Goal: Contribute content: Contribute content

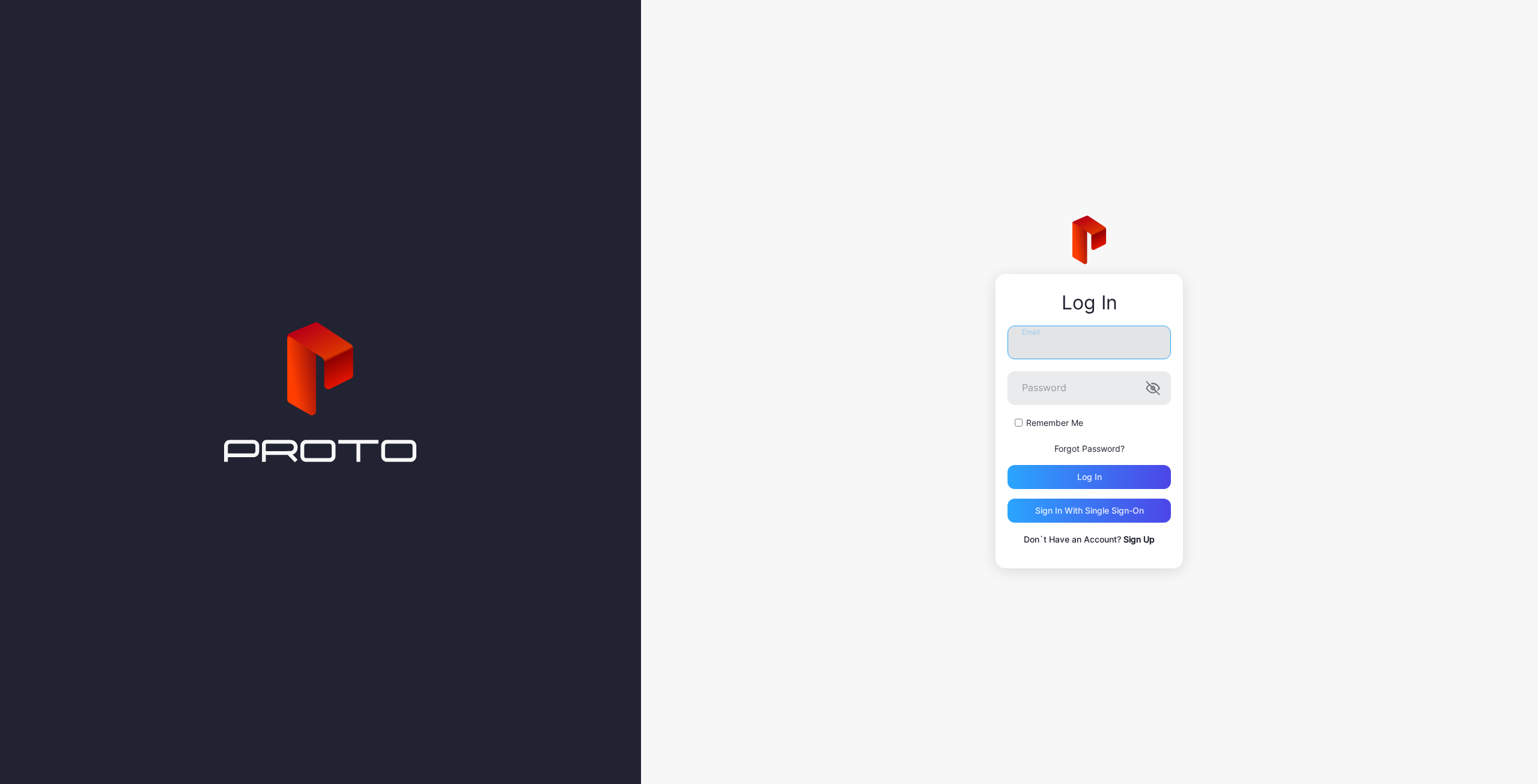
click at [1048, 345] on input "Email" at bounding box center [1089, 342] width 163 height 34
type input "**********"
click at [1051, 419] on label "Remember Me" at bounding box center [1054, 423] width 57 height 12
click at [1097, 478] on div "Log in" at bounding box center [1089, 477] width 25 height 10
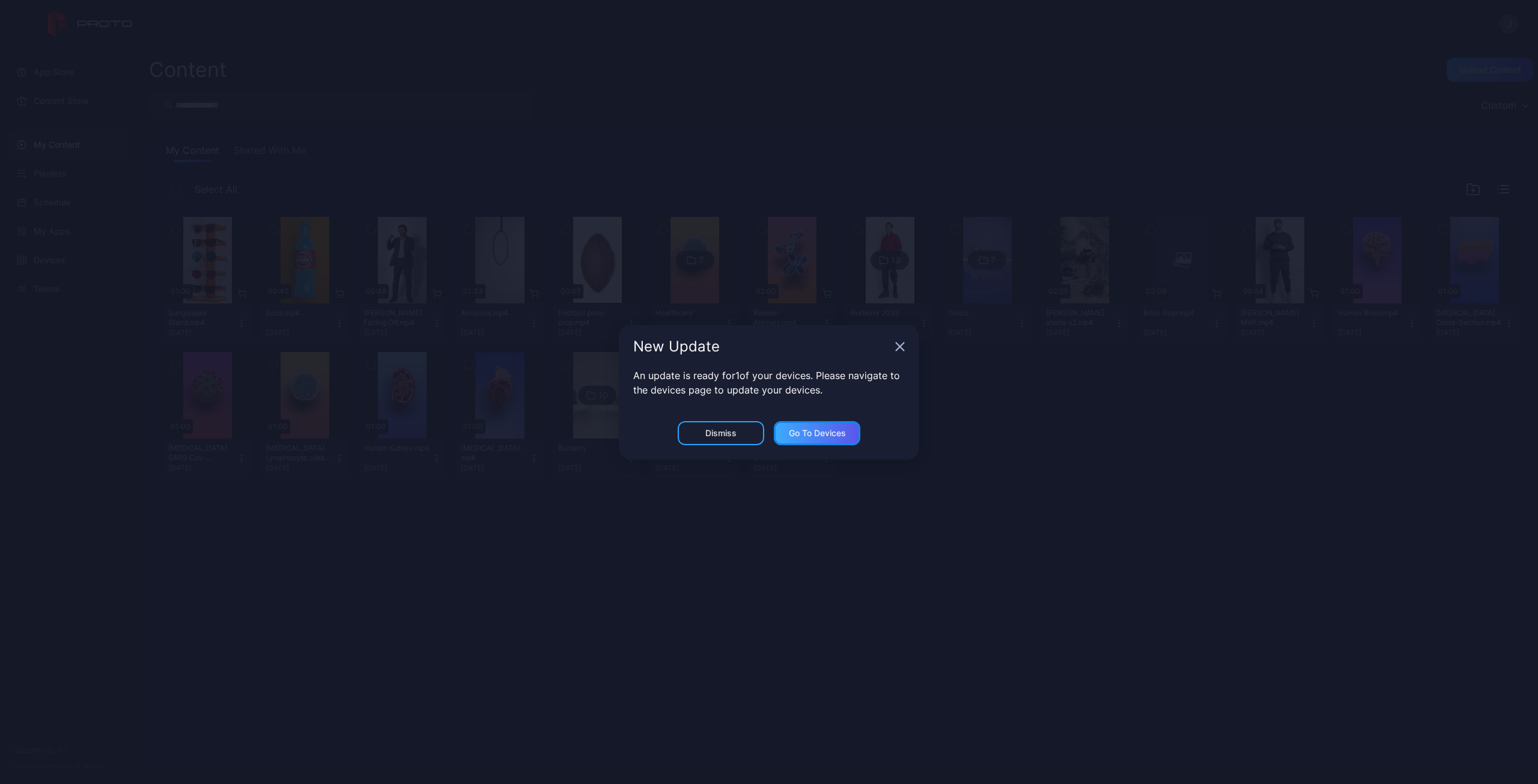
click at [820, 437] on div "Go to devices" at bounding box center [817, 433] width 57 height 10
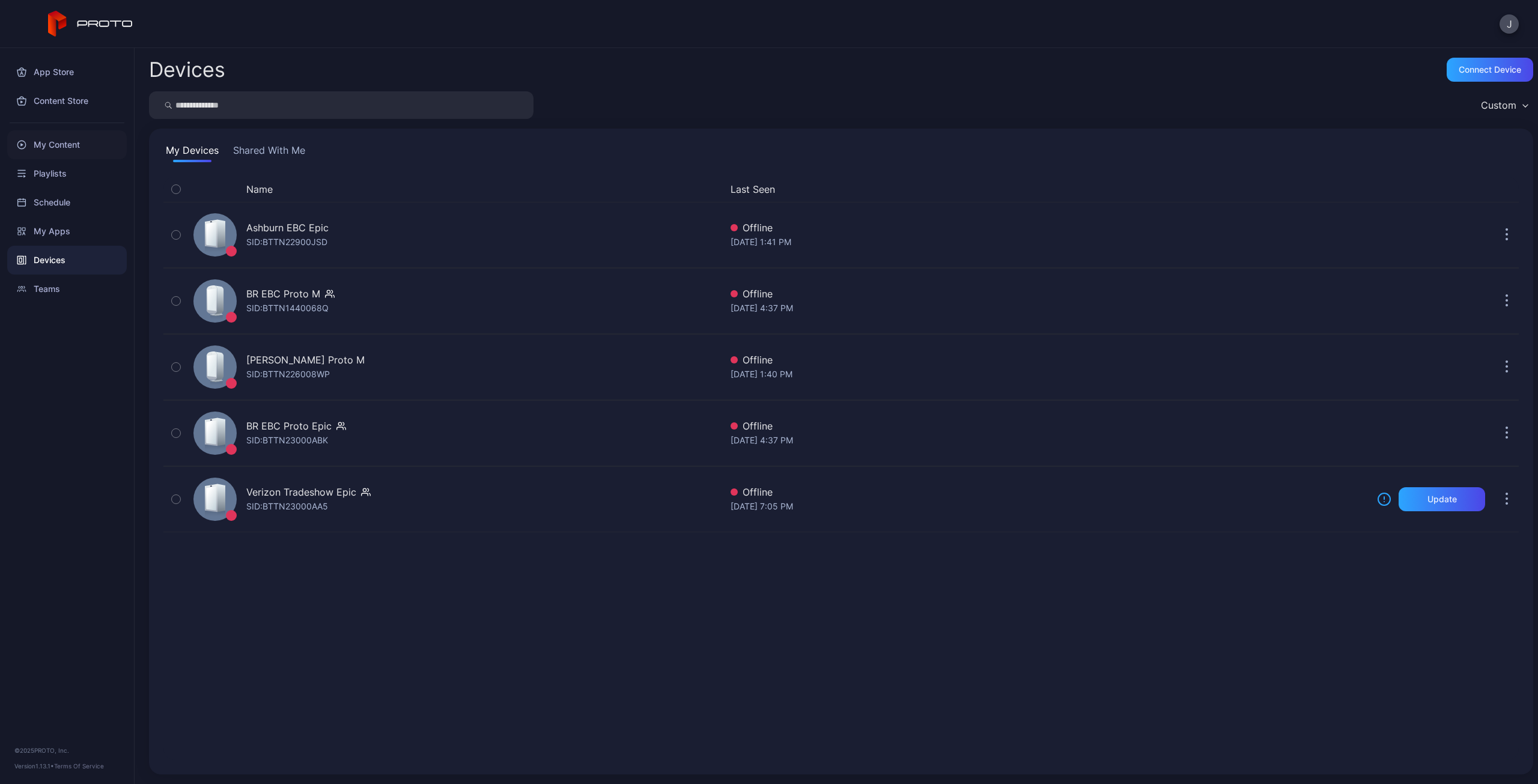
click at [50, 145] on div "My Content" at bounding box center [67, 145] width 120 height 29
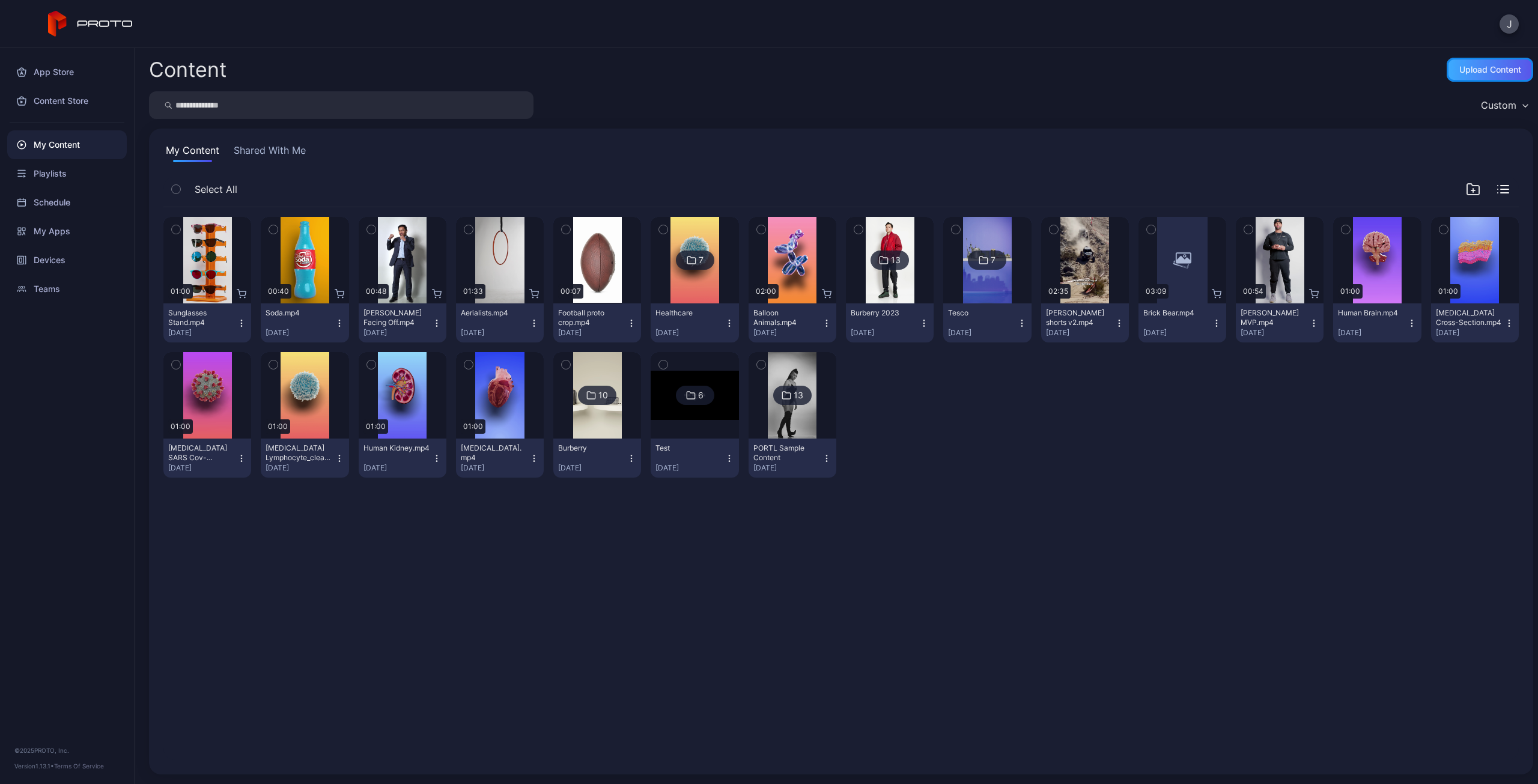
click at [1480, 70] on div "Upload Content" at bounding box center [1490, 70] width 62 height 10
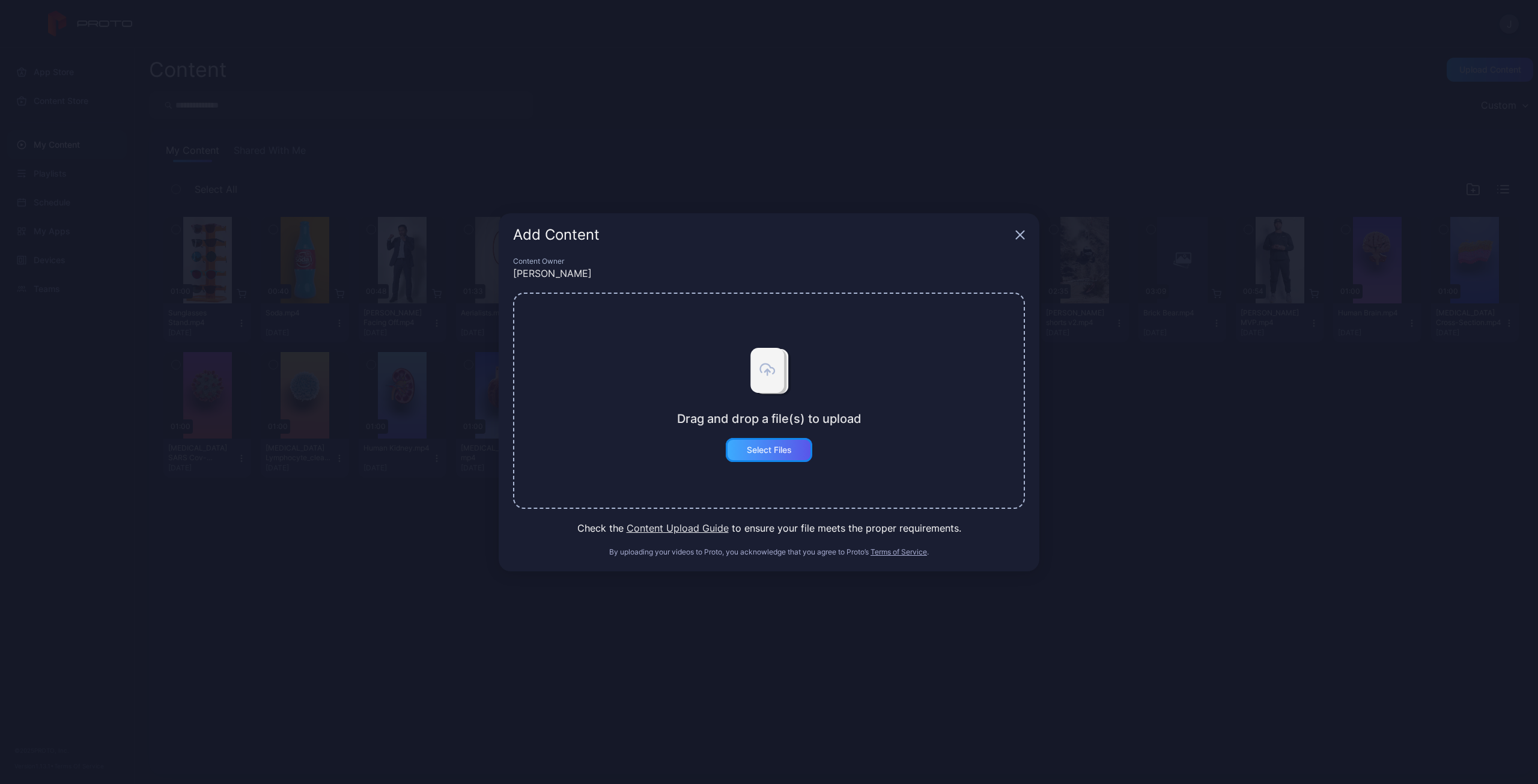
click at [761, 457] on div "Select Files" at bounding box center [769, 450] width 87 height 24
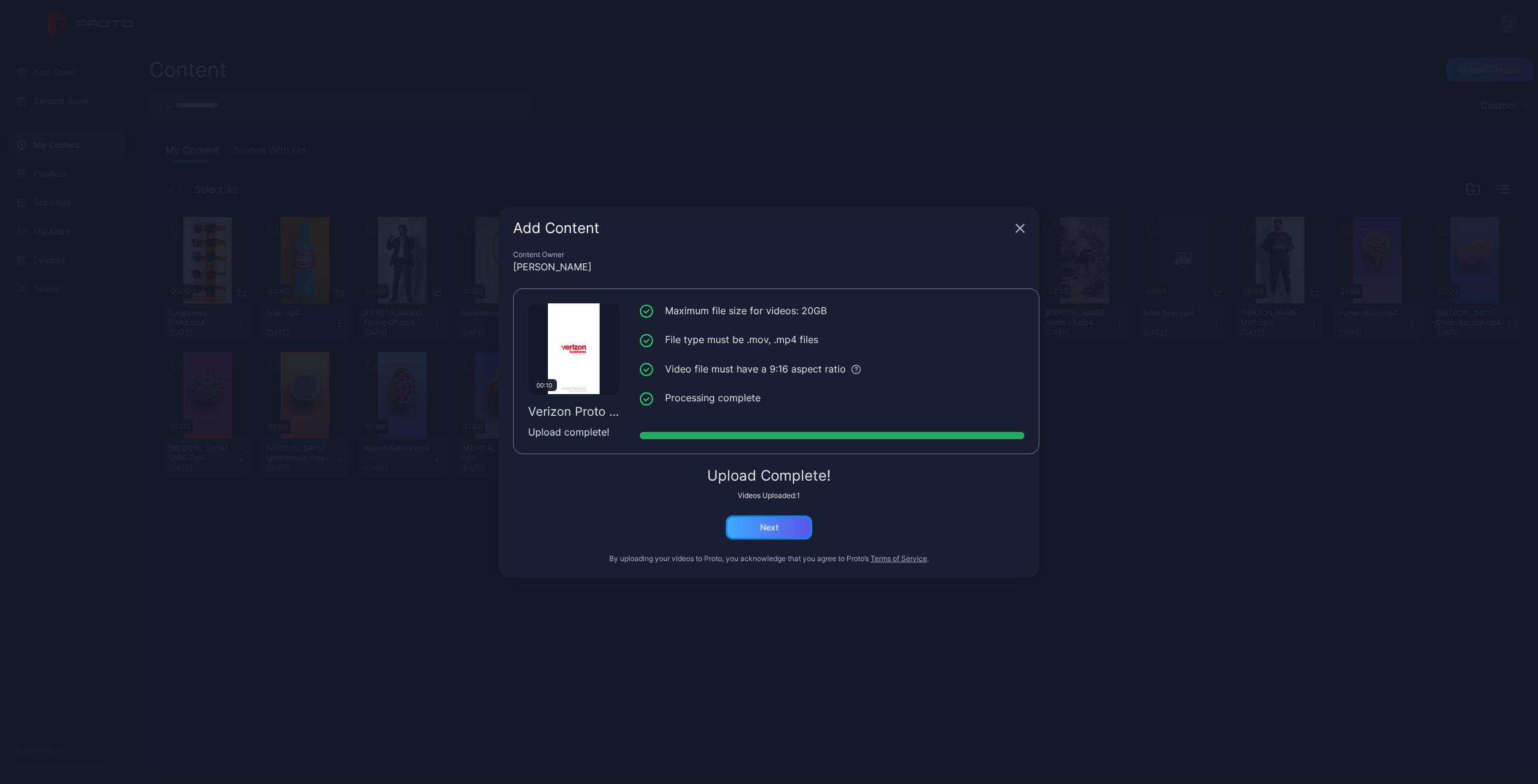
click at [769, 526] on div "Next" at bounding box center [769, 527] width 19 height 10
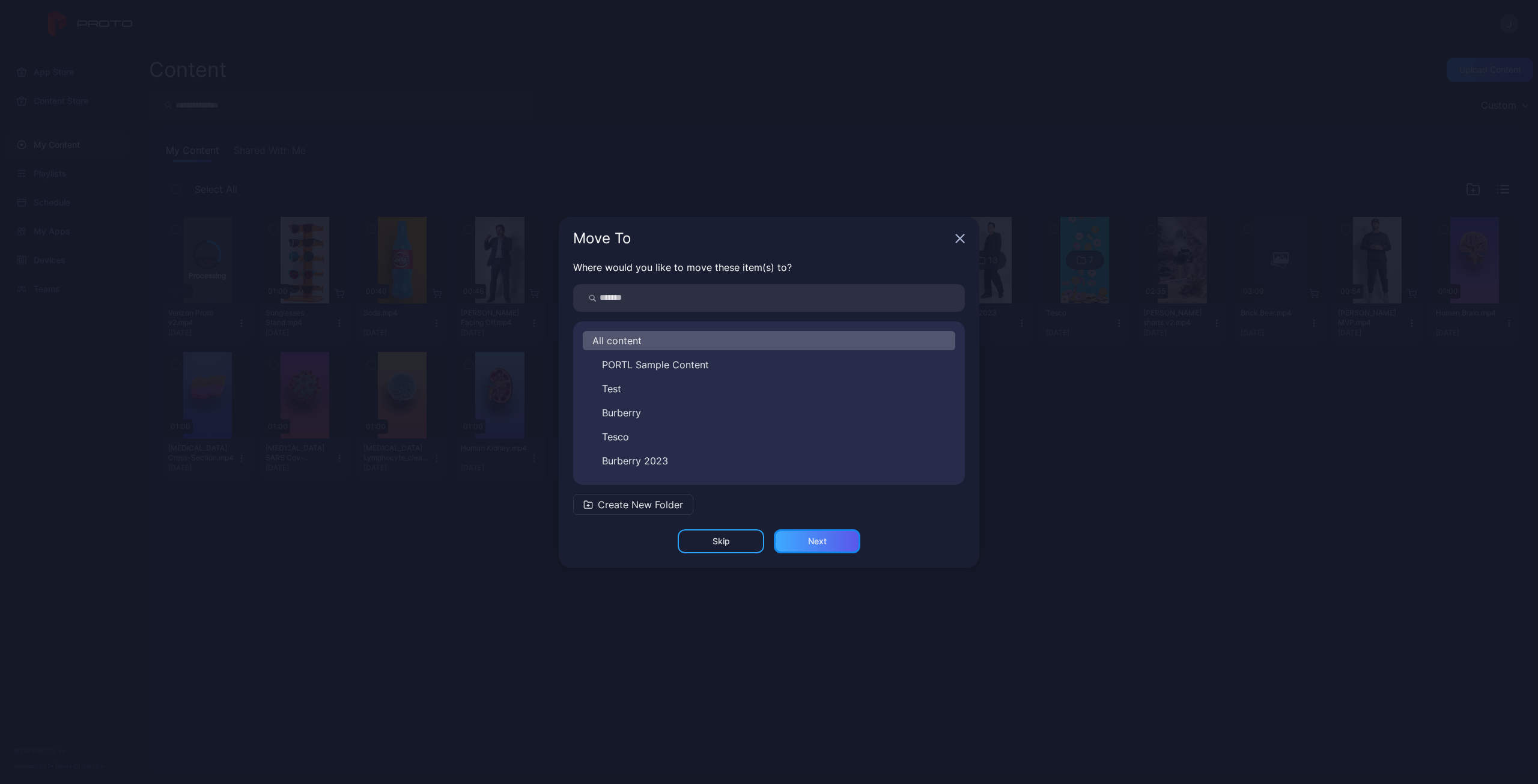
click at [808, 541] on div "Next" at bounding box center [817, 541] width 19 height 10
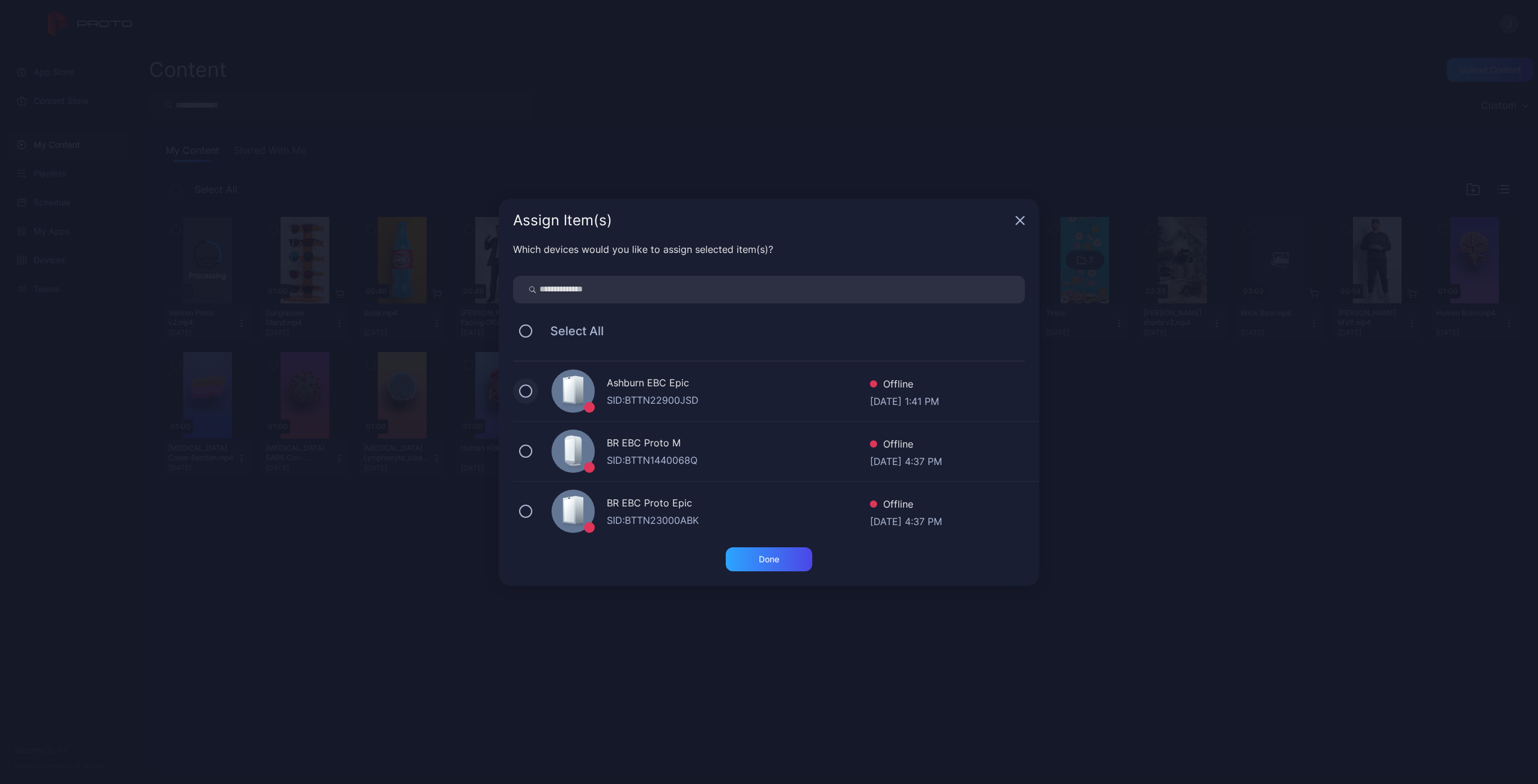
click at [529, 390] on button at bounding box center [526, 391] width 13 height 13
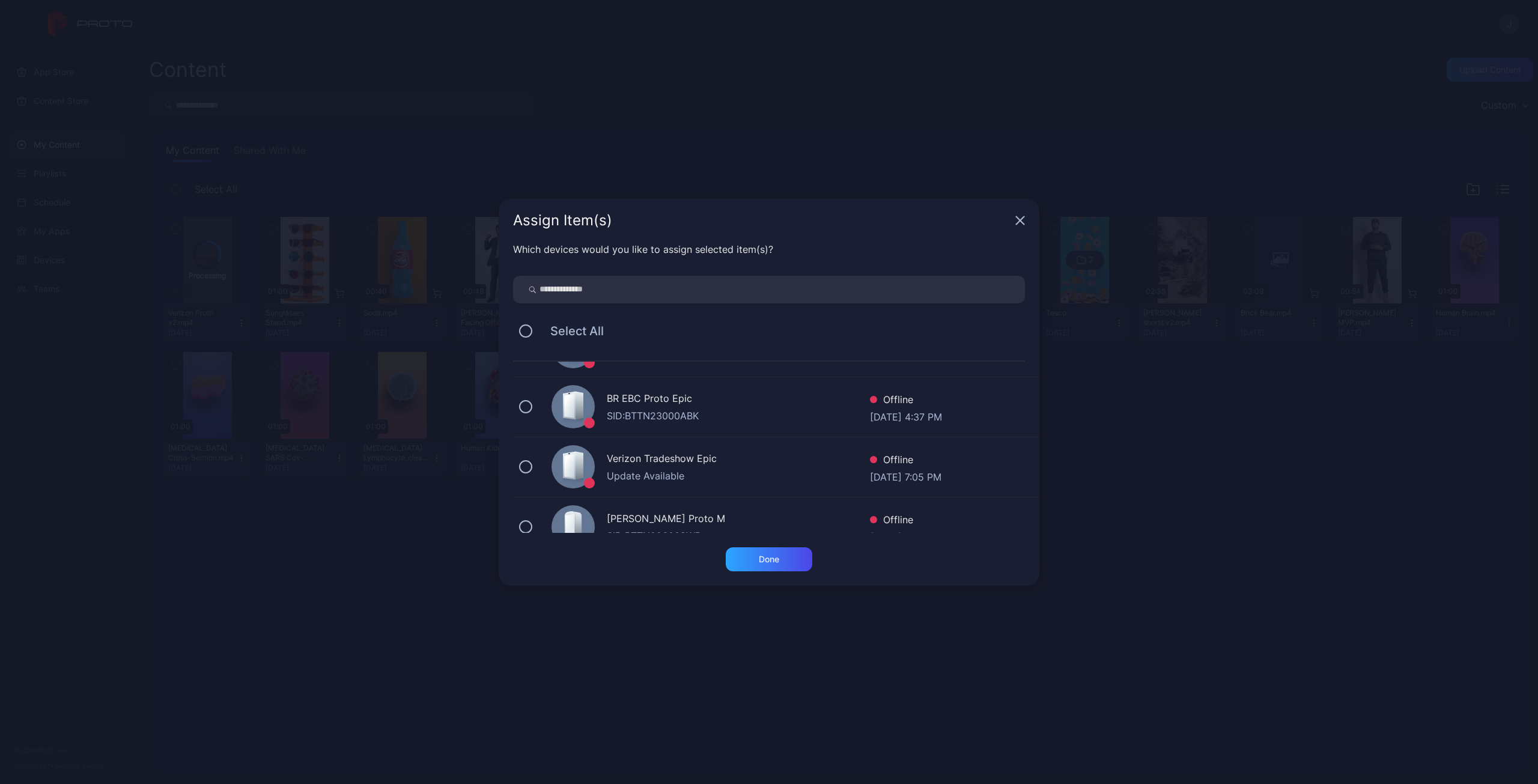
scroll to position [120, 0]
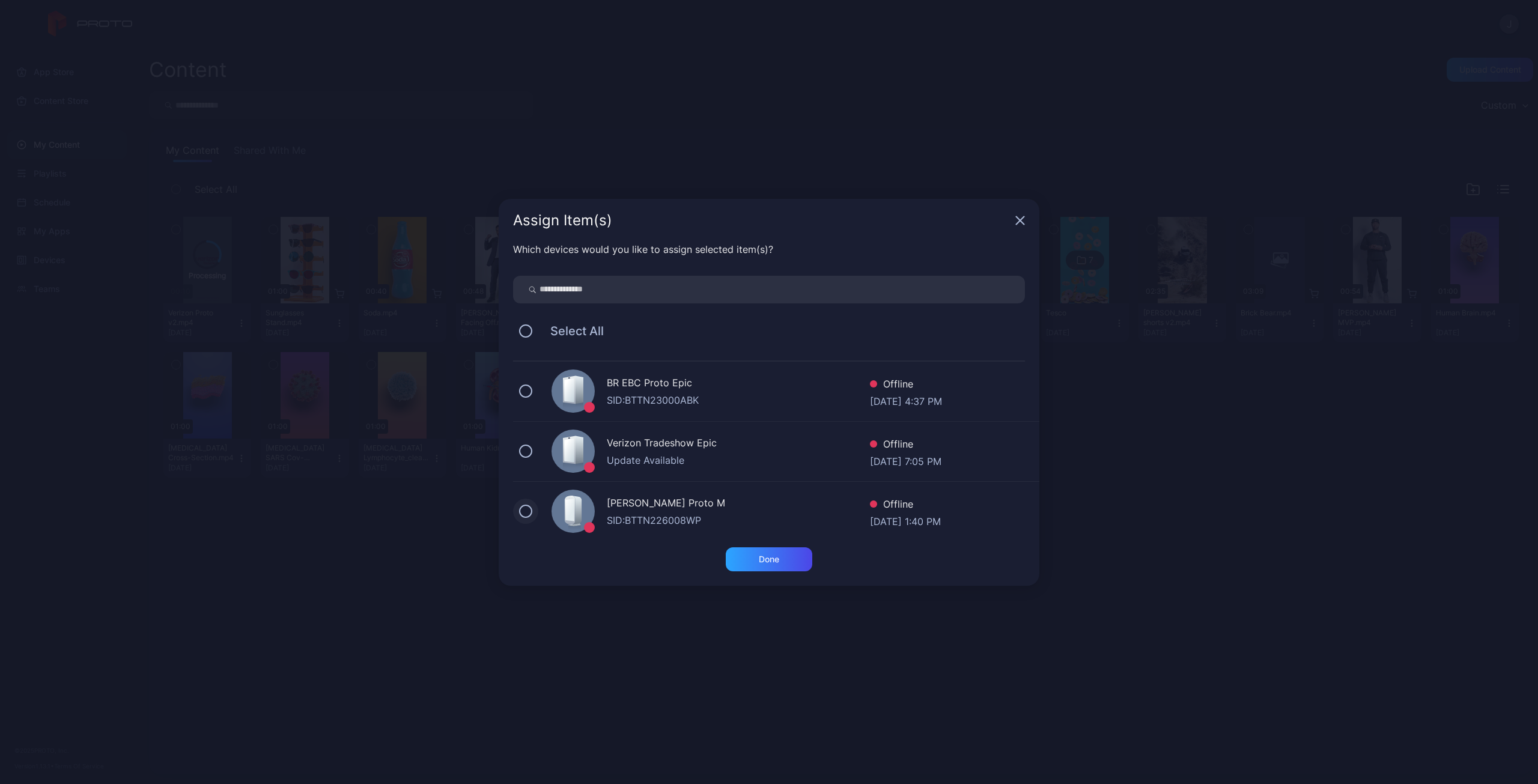
drag, startPoint x: 526, startPoint y: 514, endPoint x: 550, endPoint y: 521, distance: 25.0
click at [527, 514] on button at bounding box center [526, 511] width 13 height 13
click at [770, 563] on div "Done" at bounding box center [769, 559] width 20 height 10
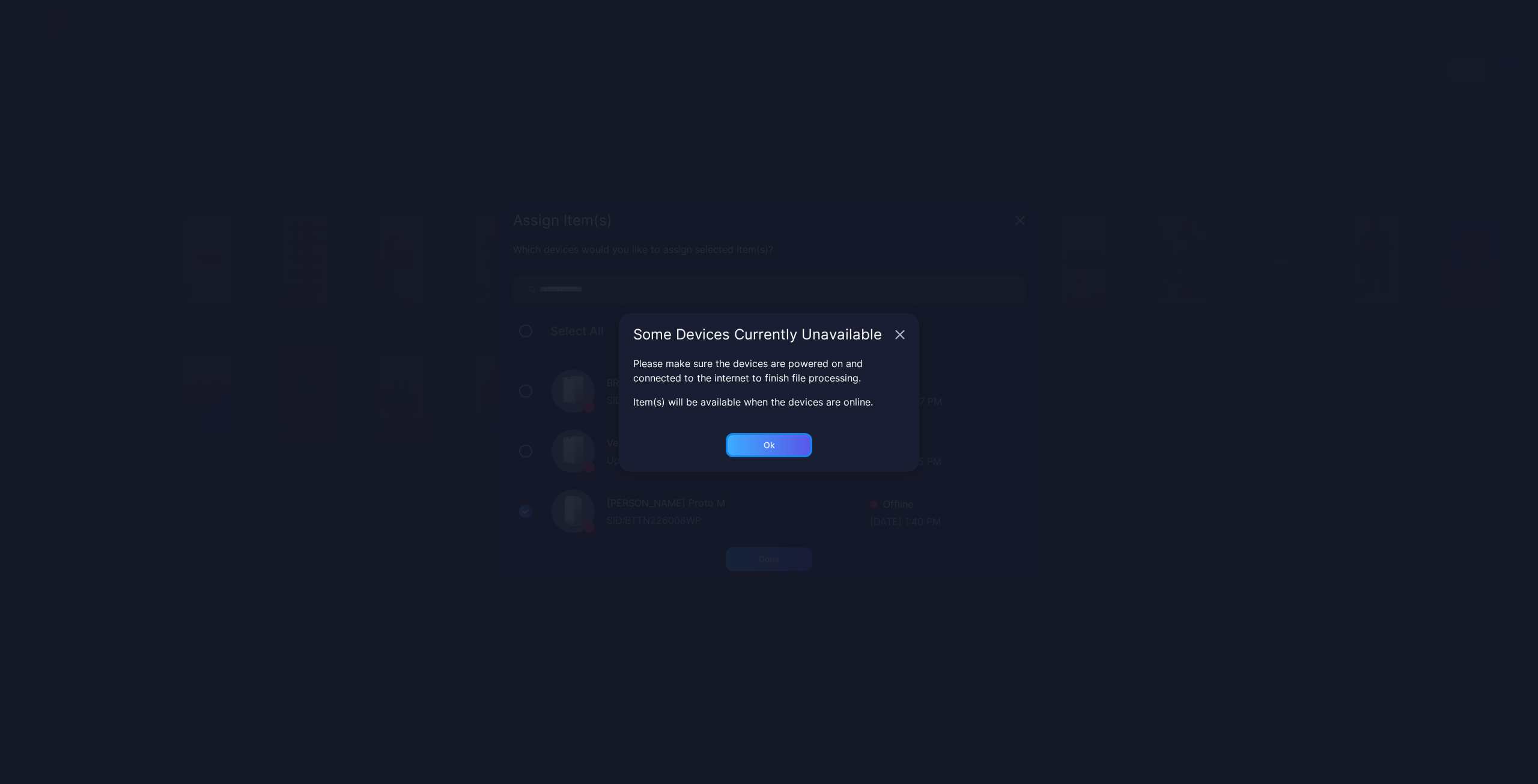
click at [769, 452] on div "Ok" at bounding box center [769, 445] width 87 height 24
